Goal: Find specific page/section: Find specific page/section

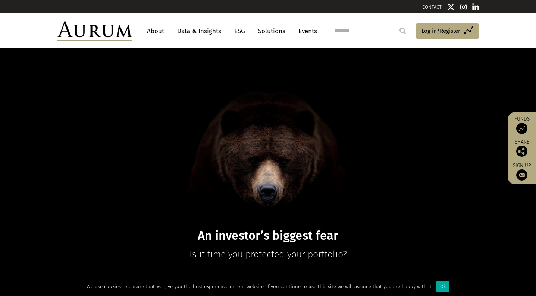
click at [152, 29] on link "About" at bounding box center [155, 31] width 25 height 14
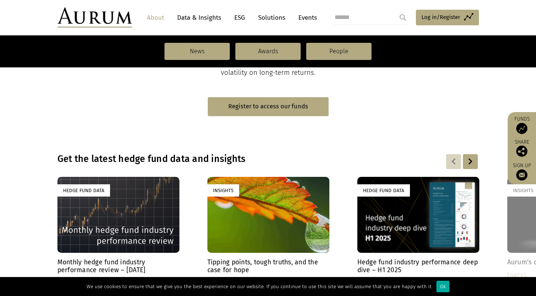
scroll to position [430, 0]
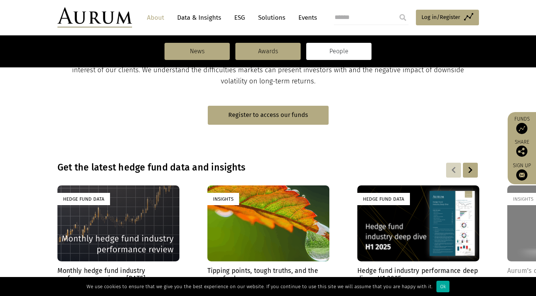
click at [339, 50] on link "People" at bounding box center [338, 51] width 65 height 17
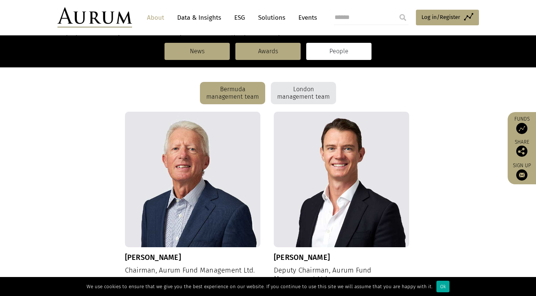
scroll to position [189, 0]
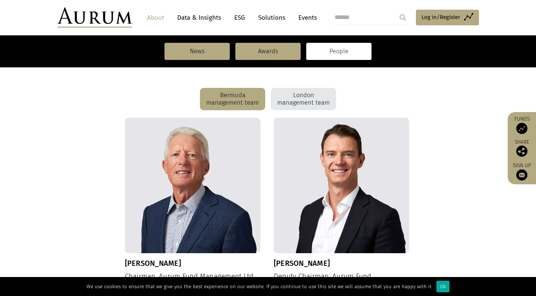
click at [297, 96] on div "London management team" at bounding box center [303, 99] width 65 height 22
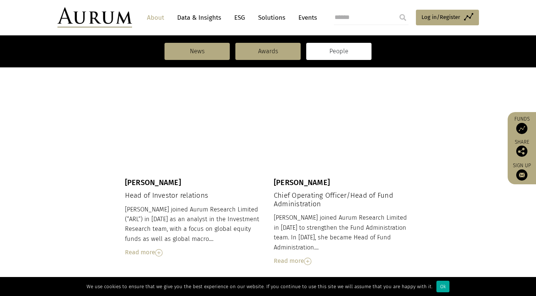
scroll to position [537, 0]
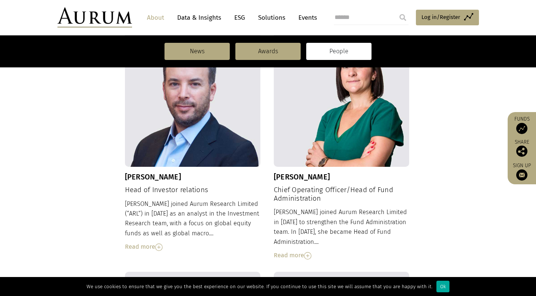
click at [161, 244] on img at bounding box center [158, 247] width 7 height 7
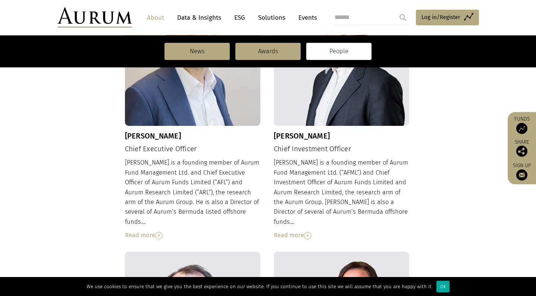
scroll to position [317, 0]
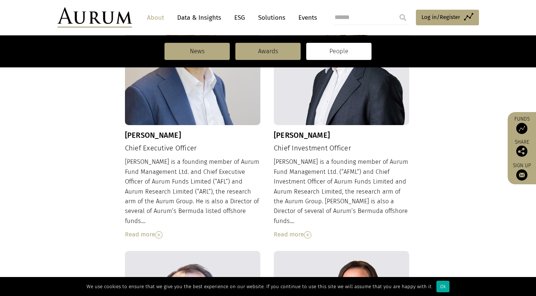
click at [310, 232] on img at bounding box center [307, 235] width 7 height 7
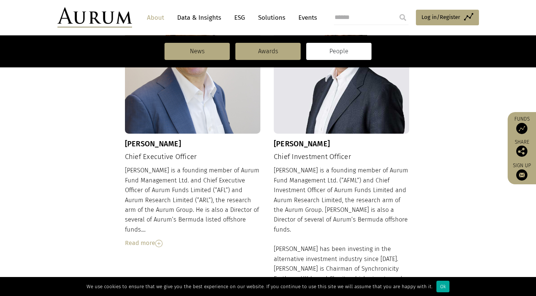
scroll to position [312, 0]
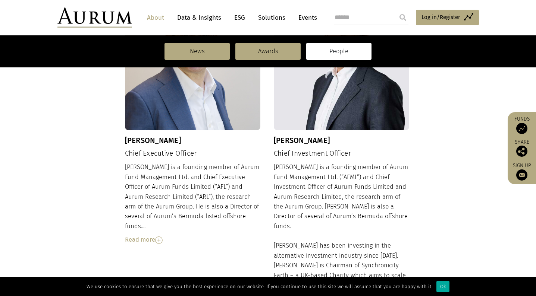
click at [159, 237] on img at bounding box center [158, 240] width 7 height 7
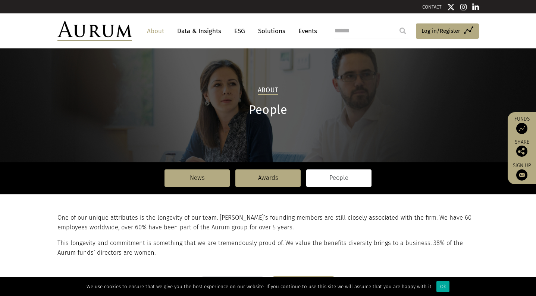
scroll to position [0, 0]
